Goal: Navigation & Orientation: Find specific page/section

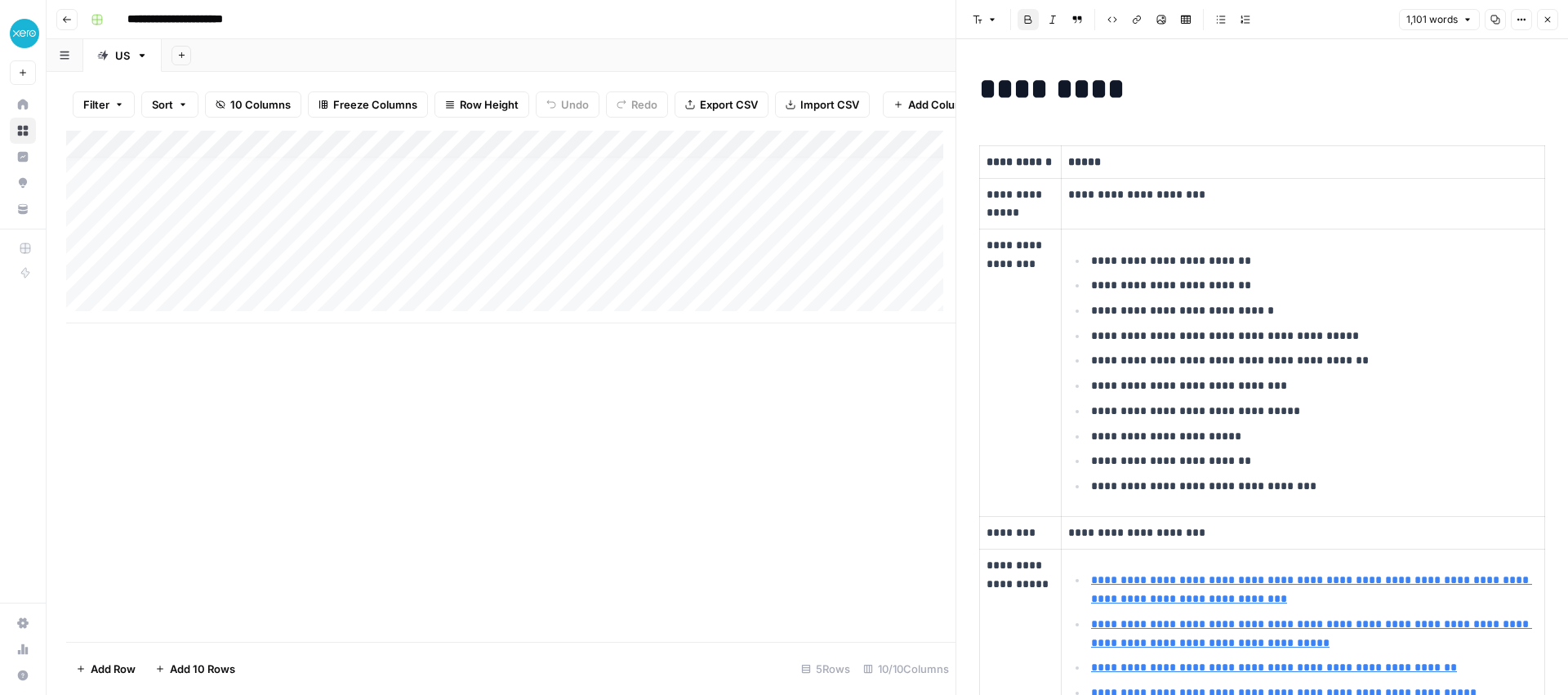
scroll to position [12, 0]
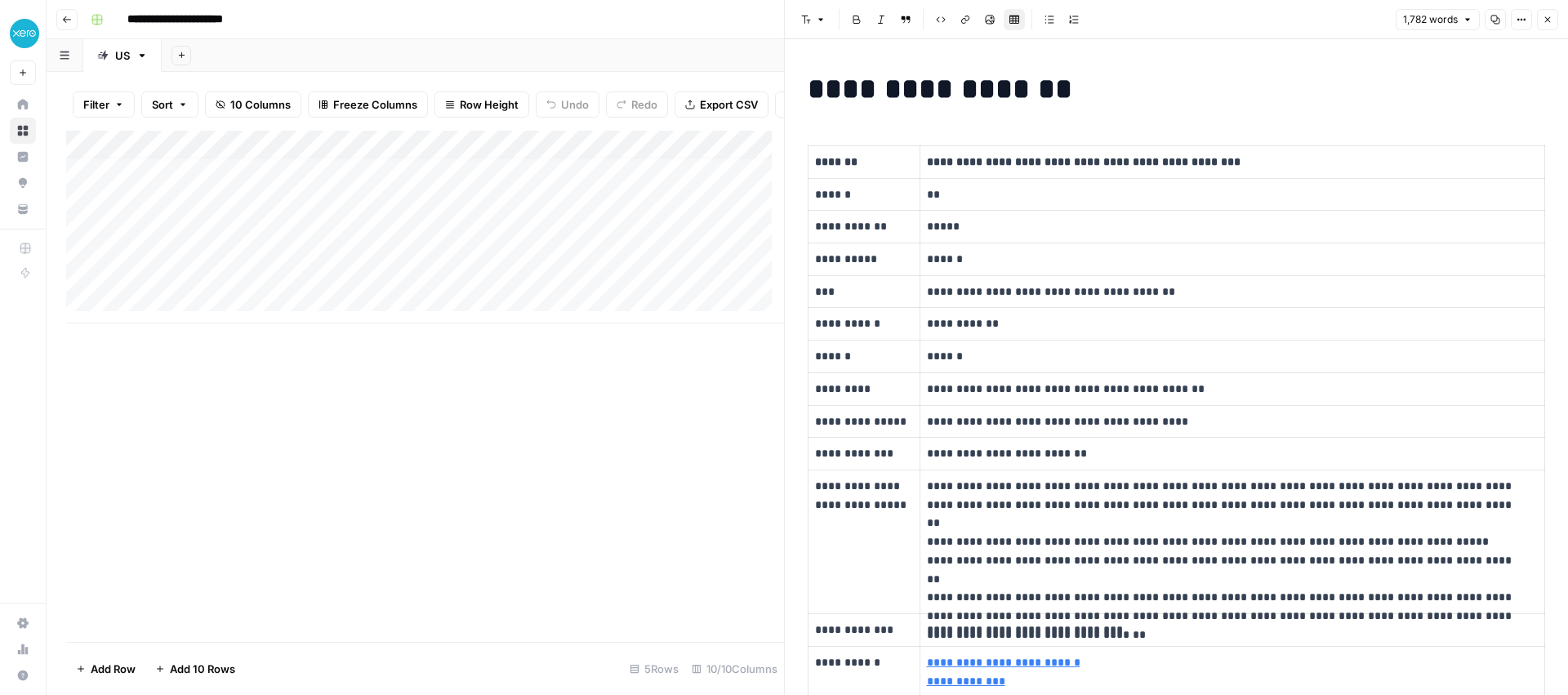
click at [1546, 11] on button "Close" at bounding box center [1548, 20] width 22 height 22
